Goal: Task Accomplishment & Management: Use online tool/utility

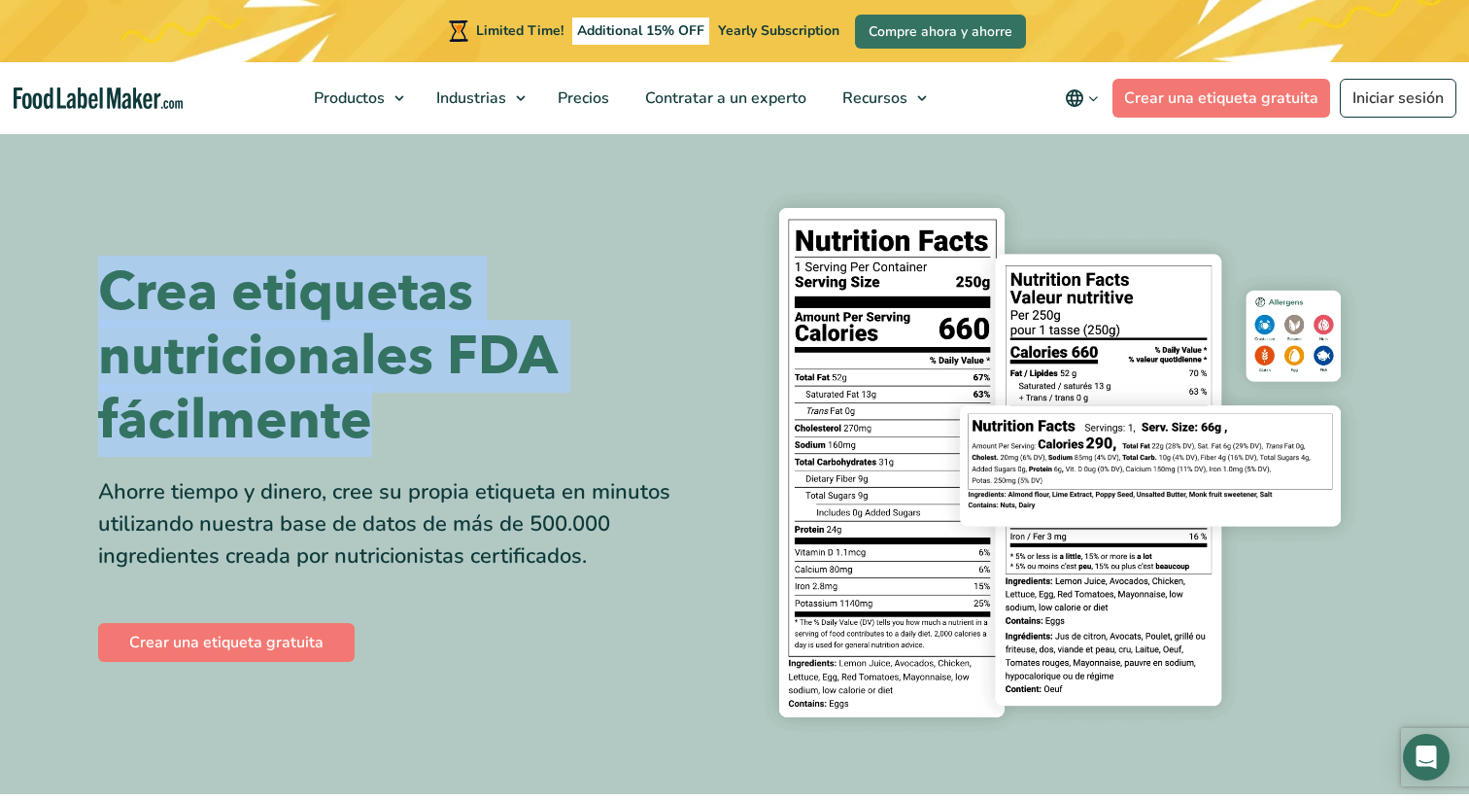
drag, startPoint x: 105, startPoint y: 292, endPoint x: 473, endPoint y: 442, distance: 398.0
click at [473, 440] on h1 "Crea etiquetas nutricionales FDA fácilmente" at bounding box center [409, 356] width 622 height 192
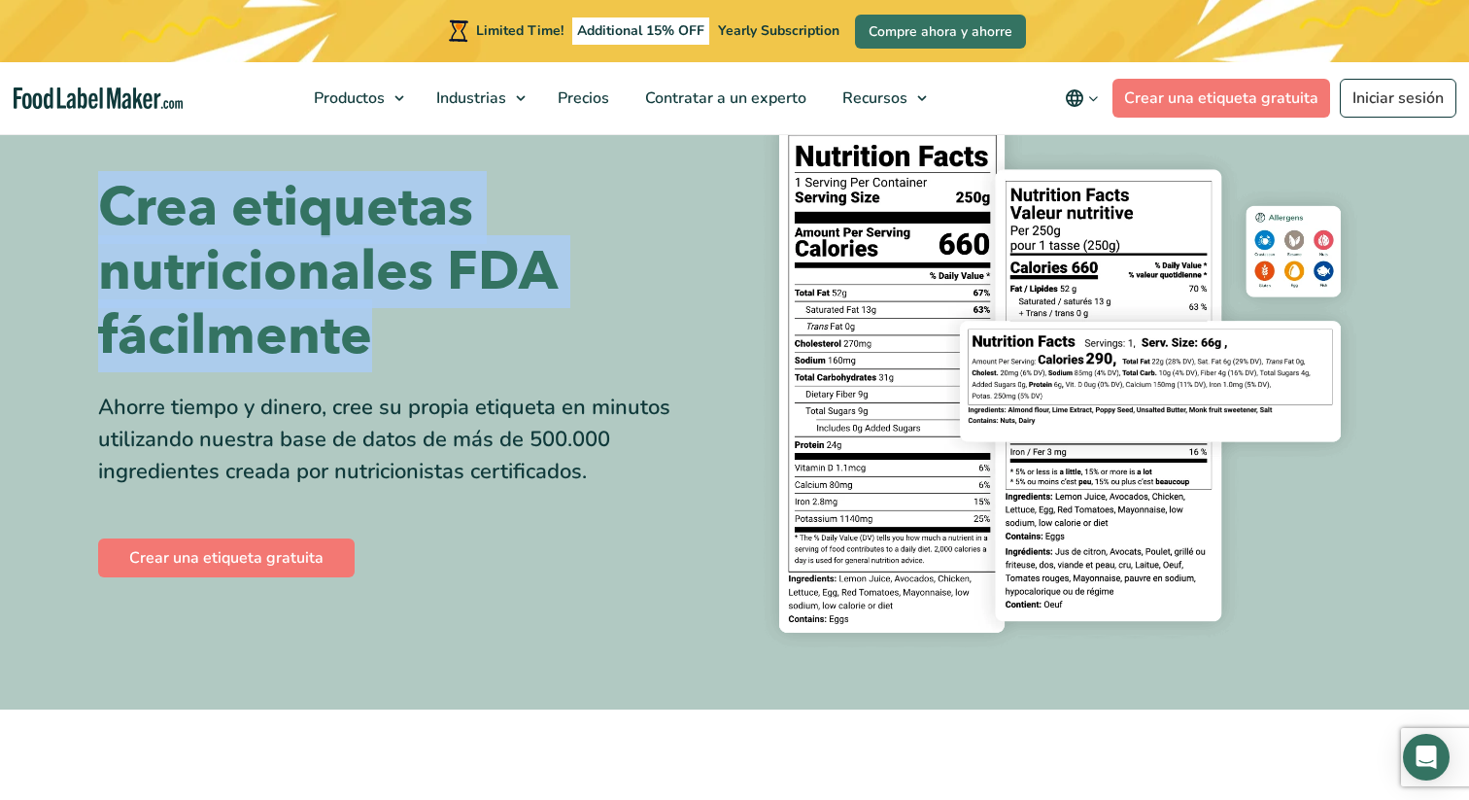
scroll to position [82, 0]
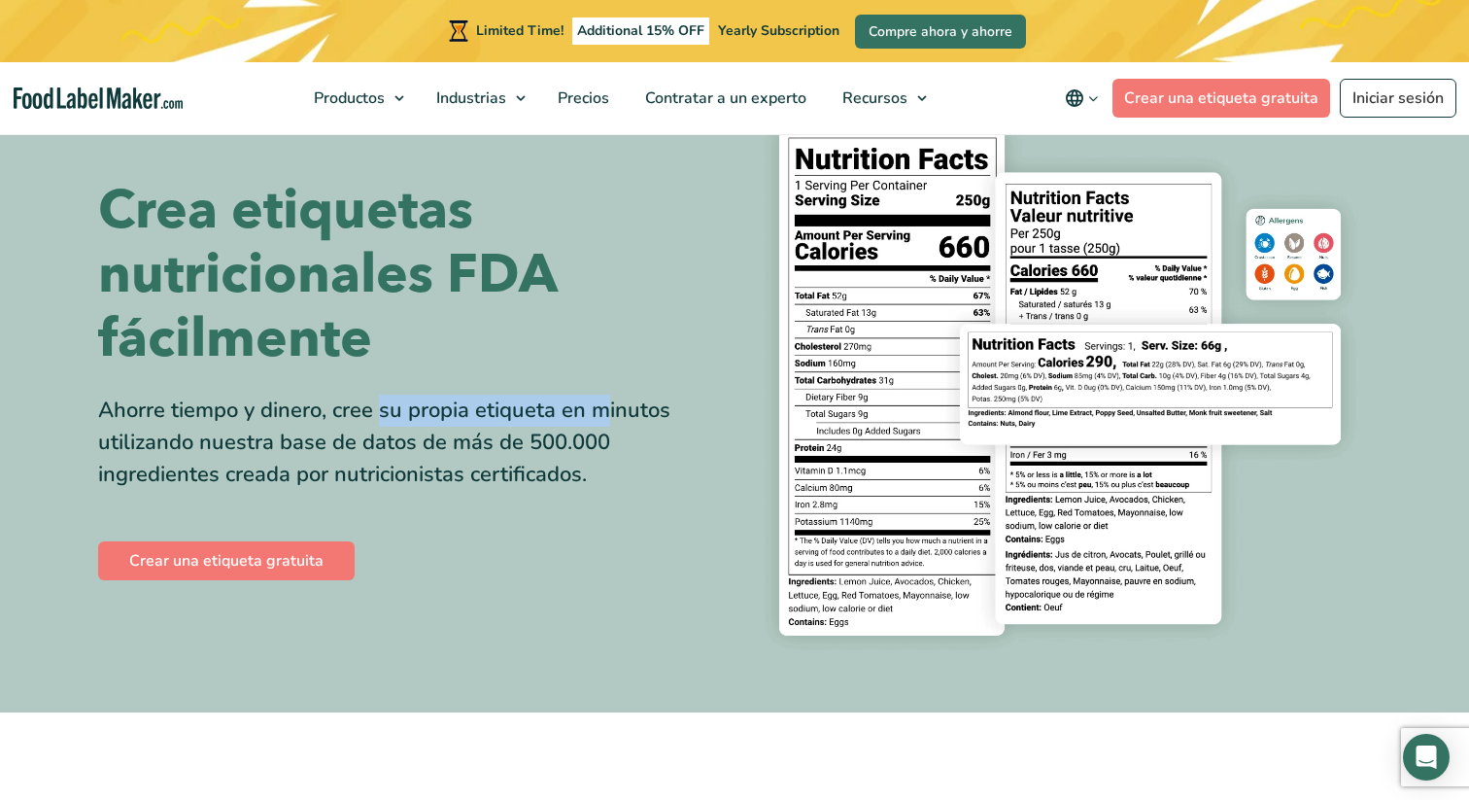
drag, startPoint x: 149, startPoint y: 413, endPoint x: 367, endPoint y: 413, distance: 218.7
click at [367, 413] on div "Ahorre tiempo y dinero, cree su propia etiqueta en minutos utilizando nuestra b…" at bounding box center [409, 443] width 622 height 96
drag, startPoint x: 597, startPoint y: 407, endPoint x: 220, endPoint y: 407, distance: 377.1
click at [220, 407] on div "Ahorre tiempo y dinero, cree su propia etiqueta en minutos utilizando nuestra b…" at bounding box center [409, 443] width 622 height 96
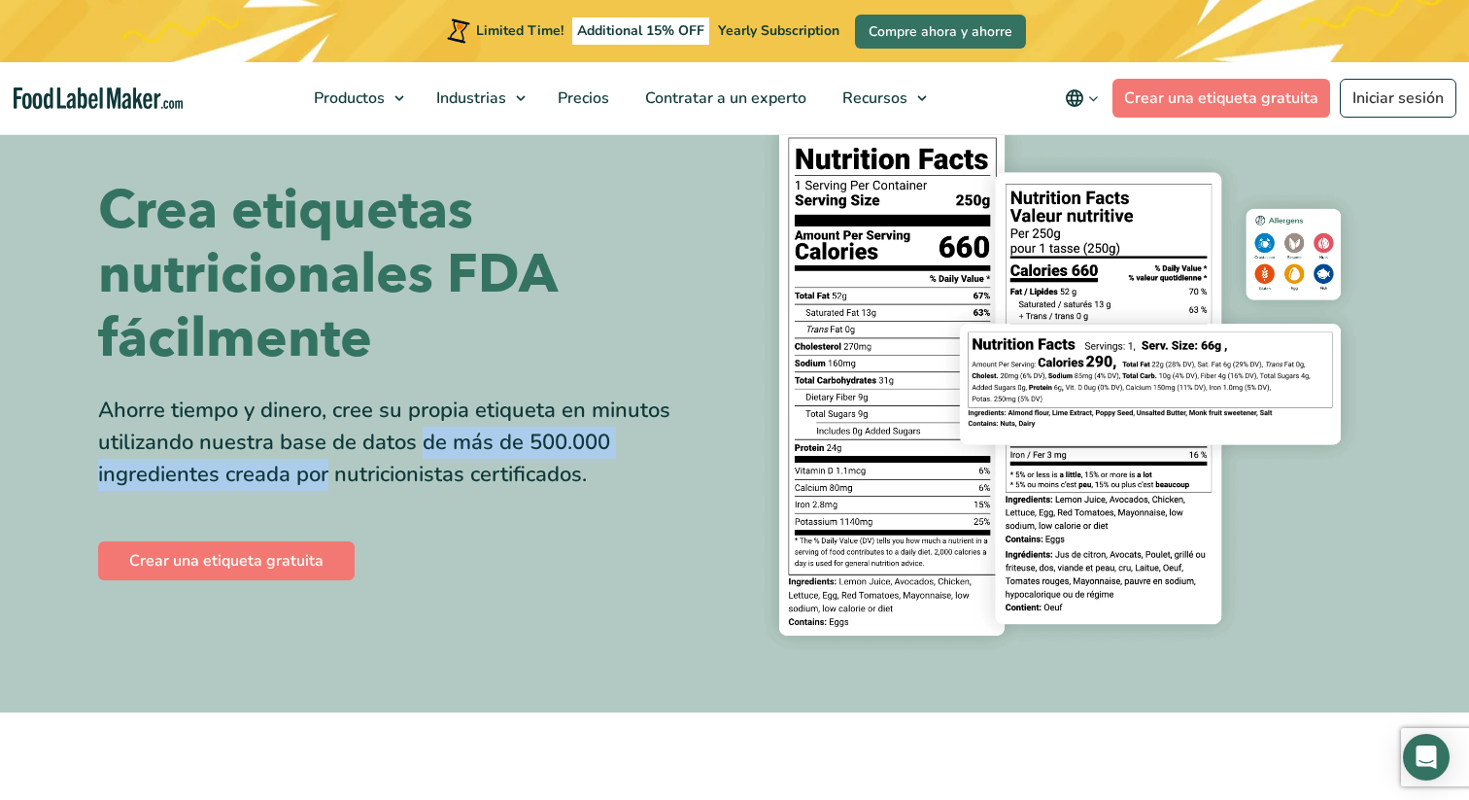
drag, startPoint x: 164, startPoint y: 435, endPoint x: 588, endPoint y: 435, distance: 423.7
click at [588, 435] on div "Ahorre tiempo y dinero, cree su propia etiqueta en minutos utilizando nuestra b…" at bounding box center [409, 443] width 622 height 96
drag, startPoint x: 159, startPoint y: 465, endPoint x: 596, endPoint y: 467, distance: 436.4
click at [596, 467] on div "Ahorre tiempo y dinero, cree su propia etiqueta en minutos utilizando nuestra b…" at bounding box center [409, 443] width 622 height 96
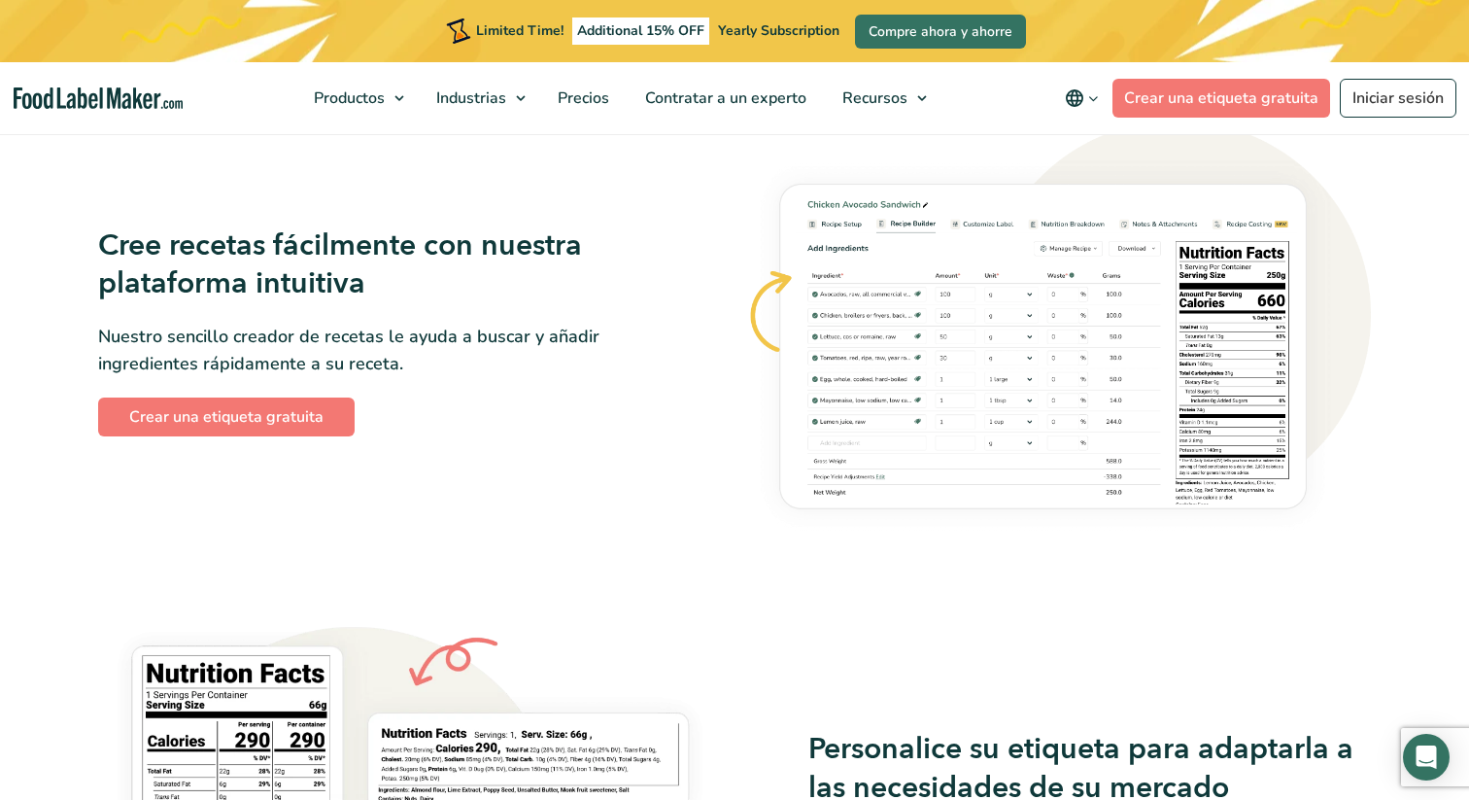
scroll to position [1125, 0]
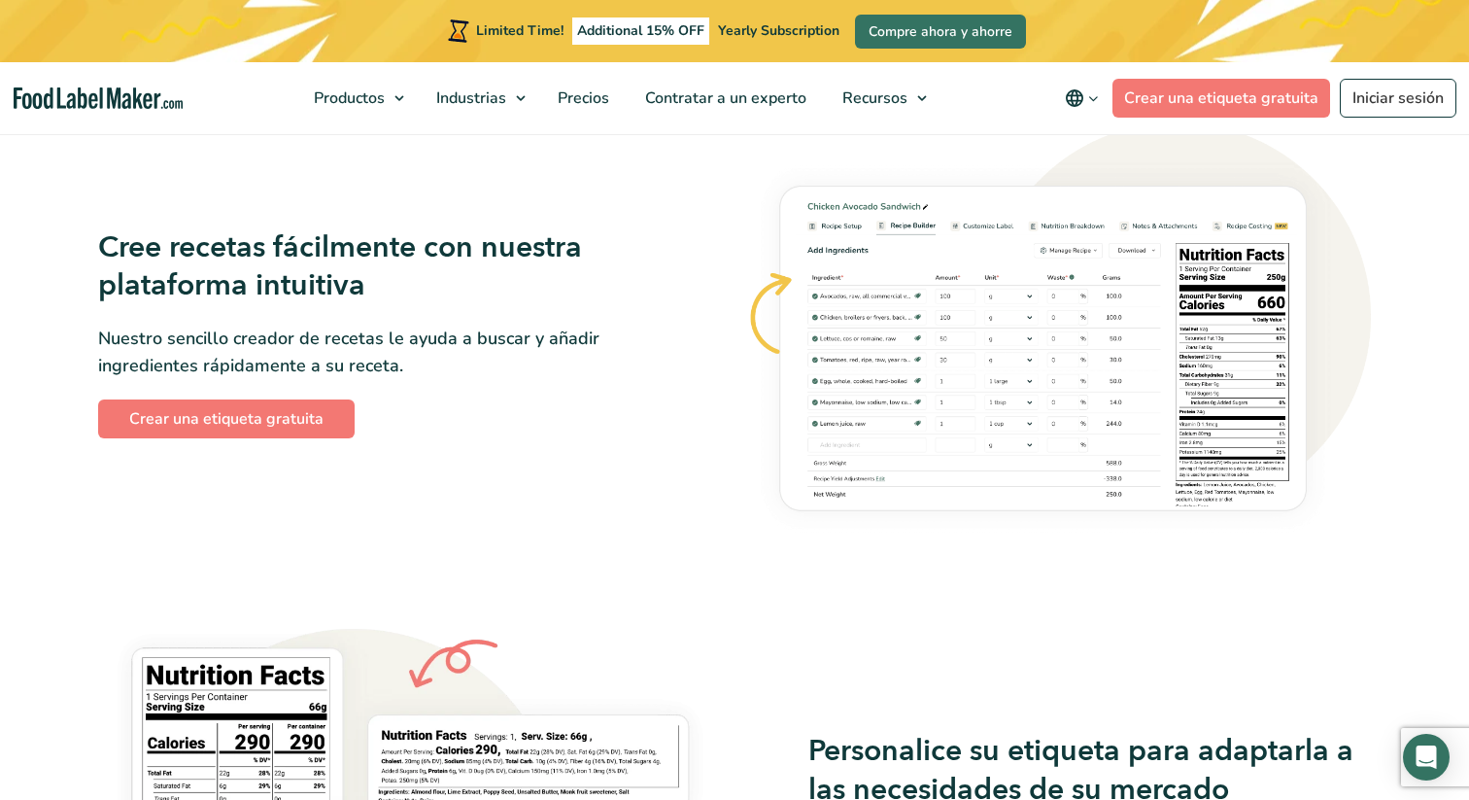
click at [855, 302] on img at bounding box center [1058, 332] width 625 height 421
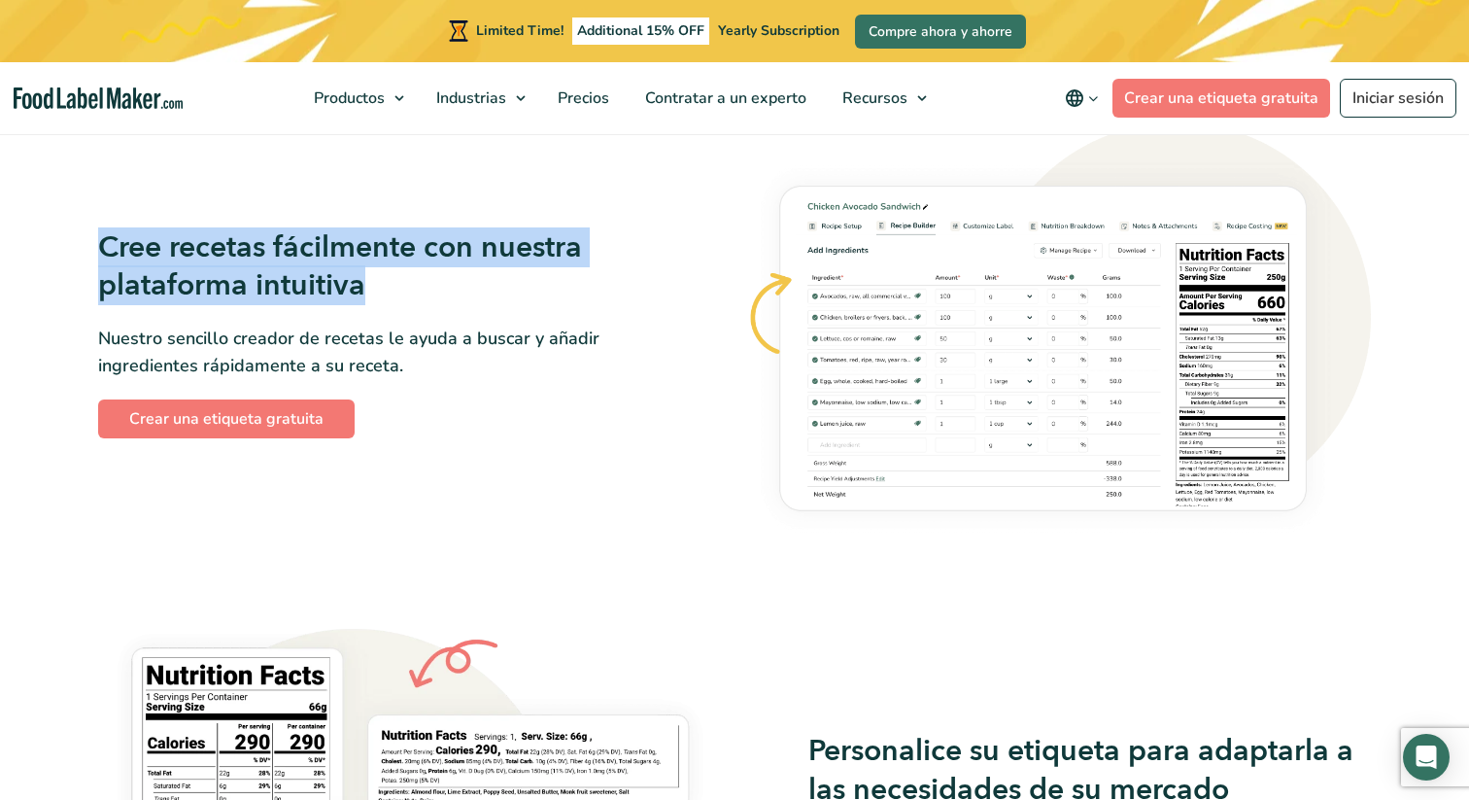
drag, startPoint x: 105, startPoint y: 238, endPoint x: 369, endPoint y: 302, distance: 272.0
click at [369, 302] on h3 "Cree recetas fácilmente con nuestra plataforma intuitiva" at bounding box center [379, 266] width 563 height 77
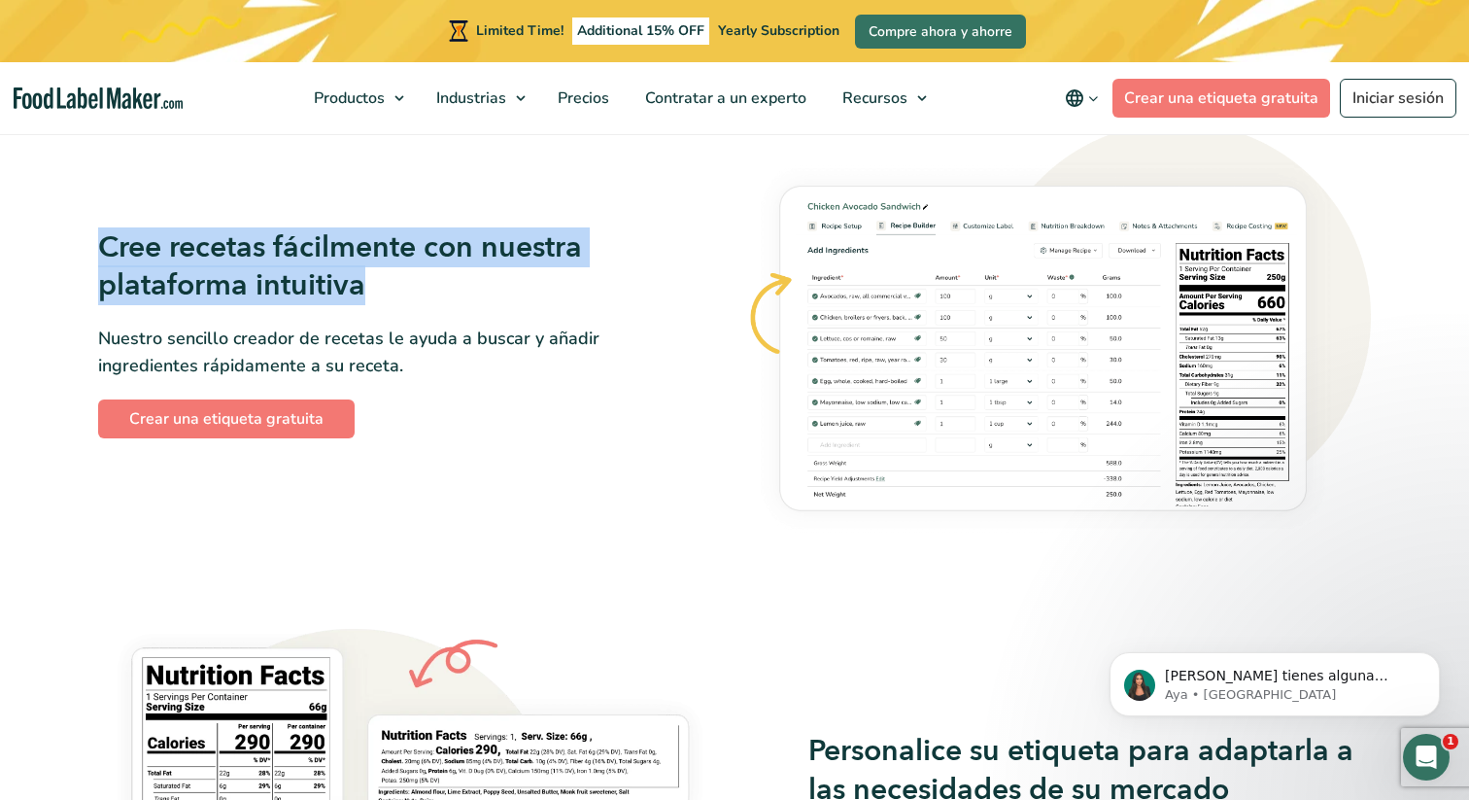
scroll to position [0, 0]
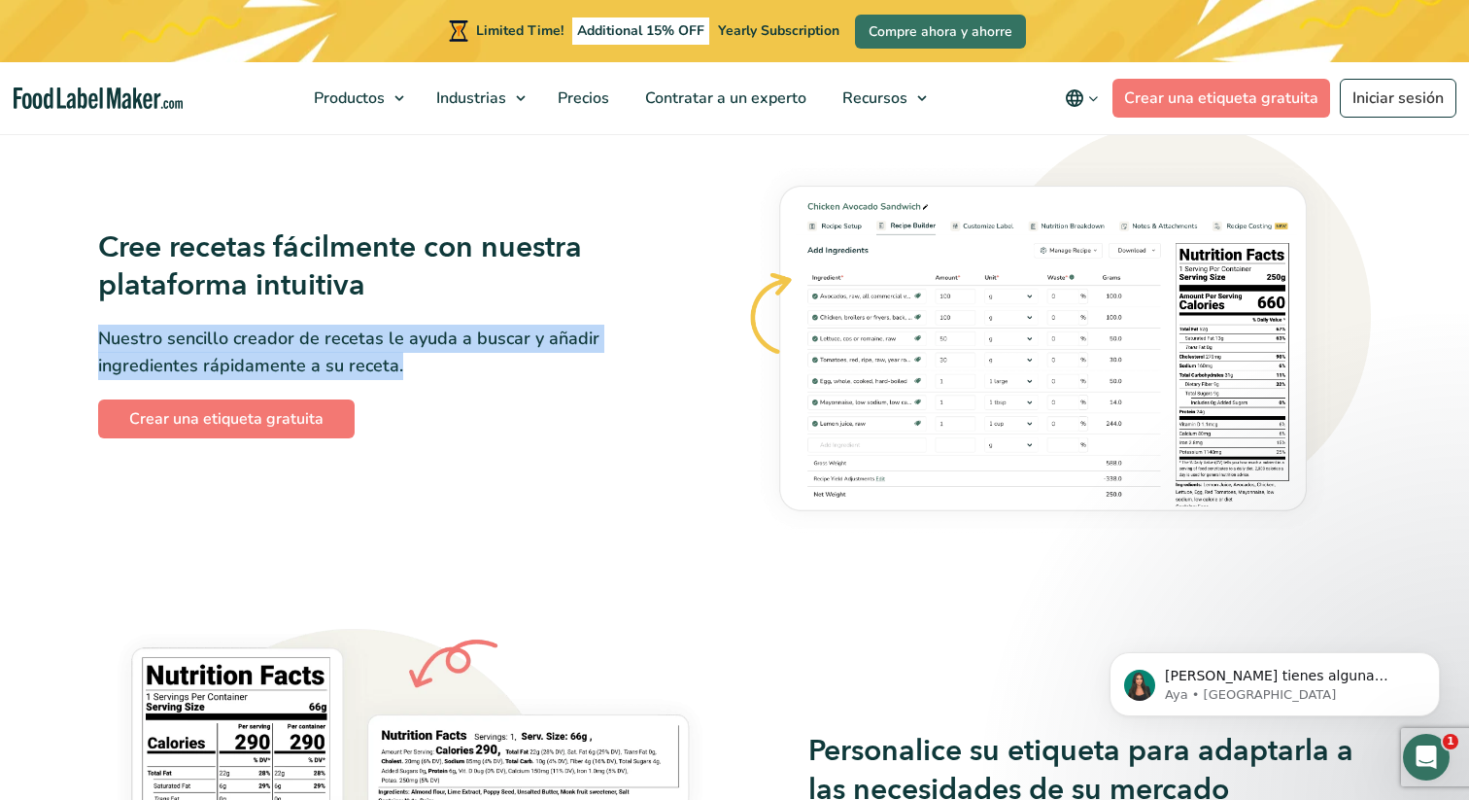
drag, startPoint x: 101, startPoint y: 335, endPoint x: 456, endPoint y: 364, distance: 355.9
click at [456, 364] on p "Nuestro sencillo creador de recetas le ayuda a buscar y añadir ingredientes ráp…" at bounding box center [379, 353] width 563 height 56
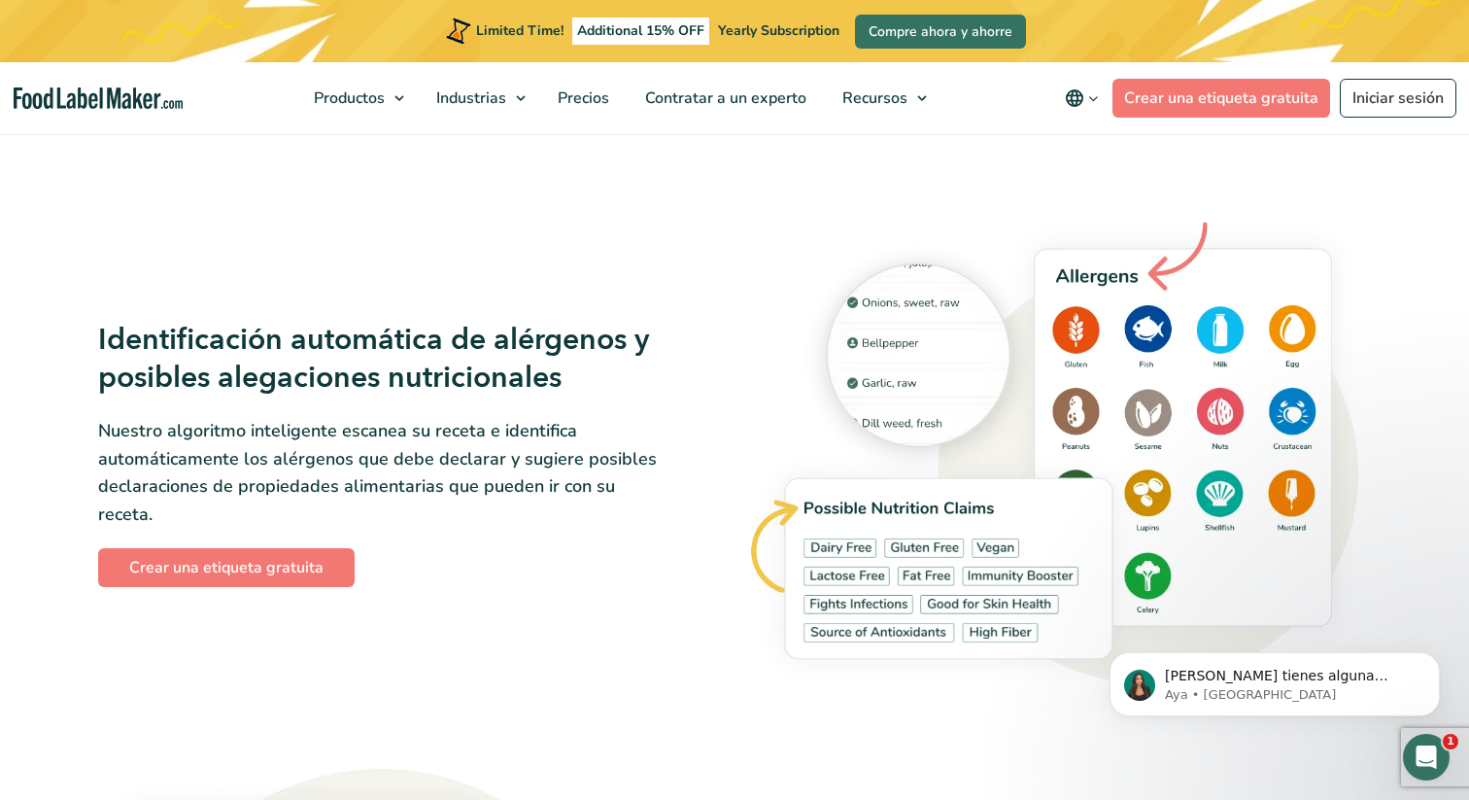
scroll to position [2045, 0]
